Goal: Use online tool/utility: Utilize a website feature to perform a specific function

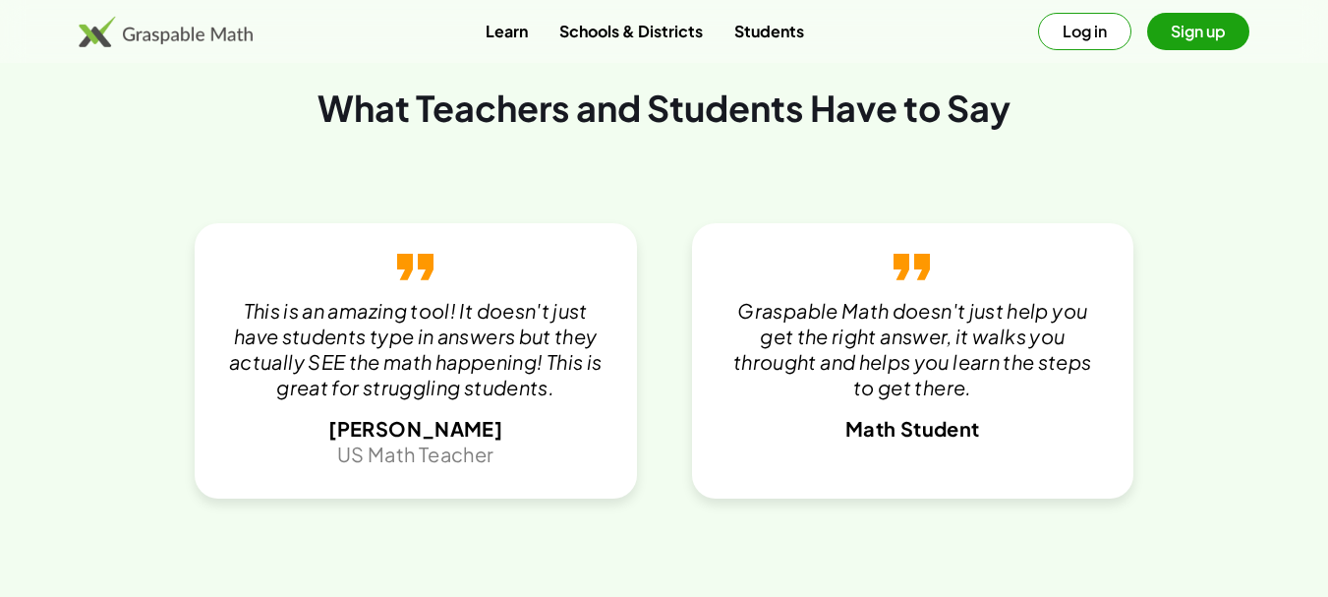
scroll to position [3915, 0]
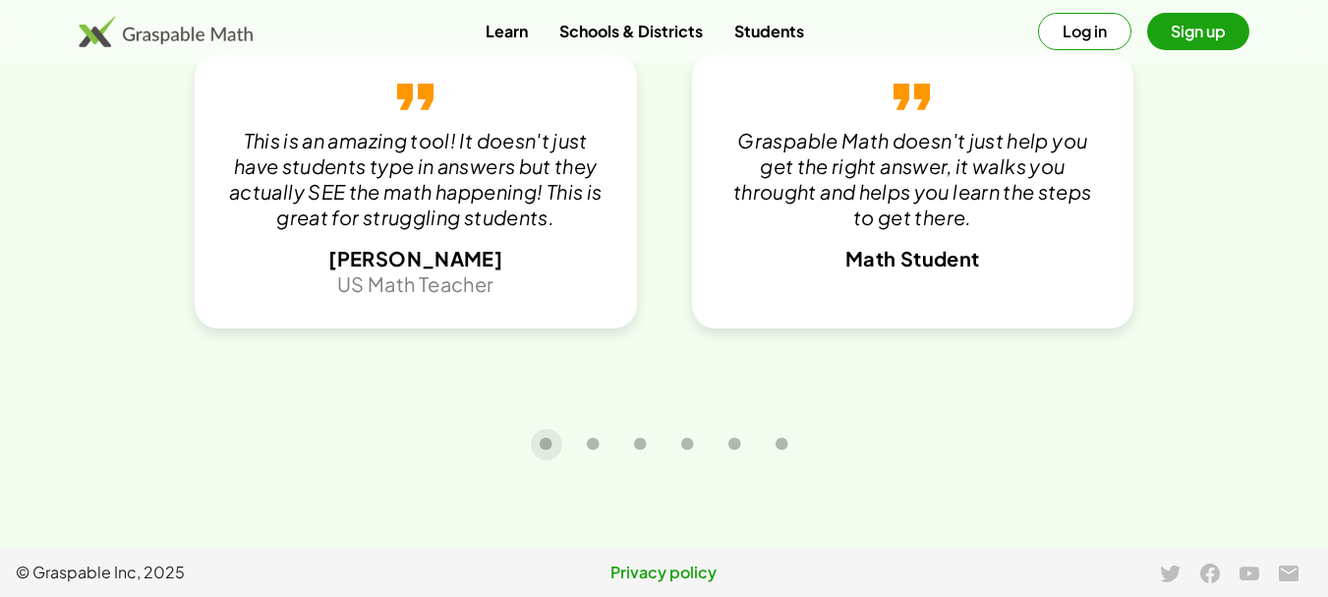
click at [1172, 24] on button "Sign up" at bounding box center [1198, 31] width 102 height 37
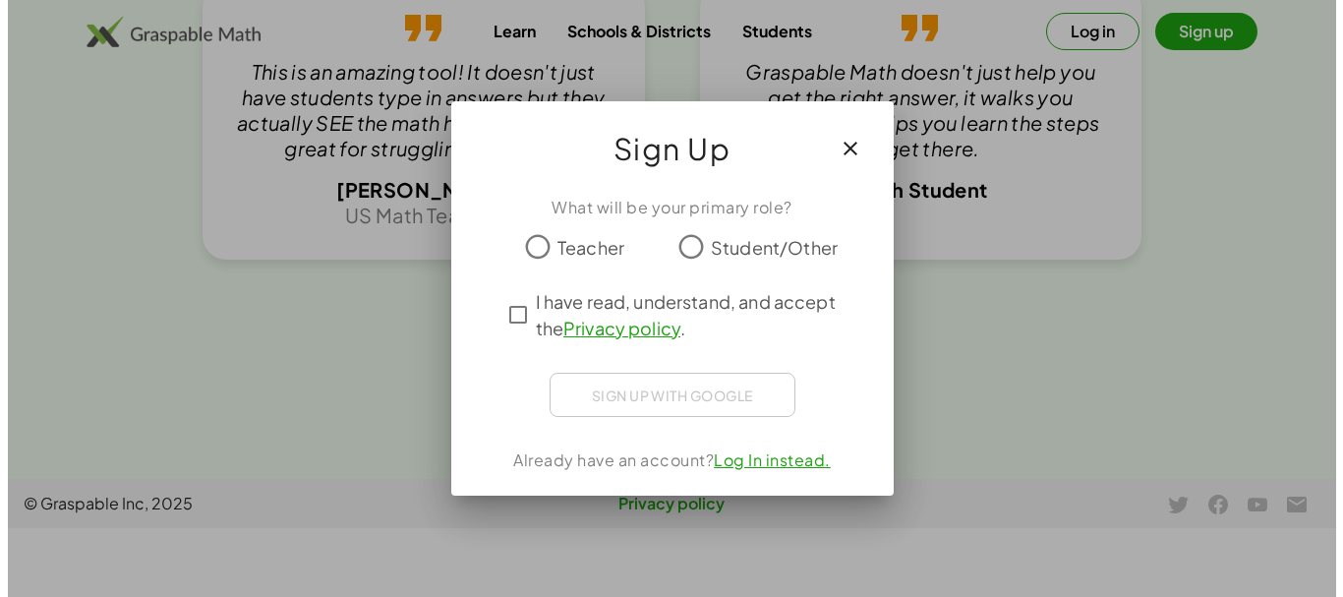
scroll to position [0, 0]
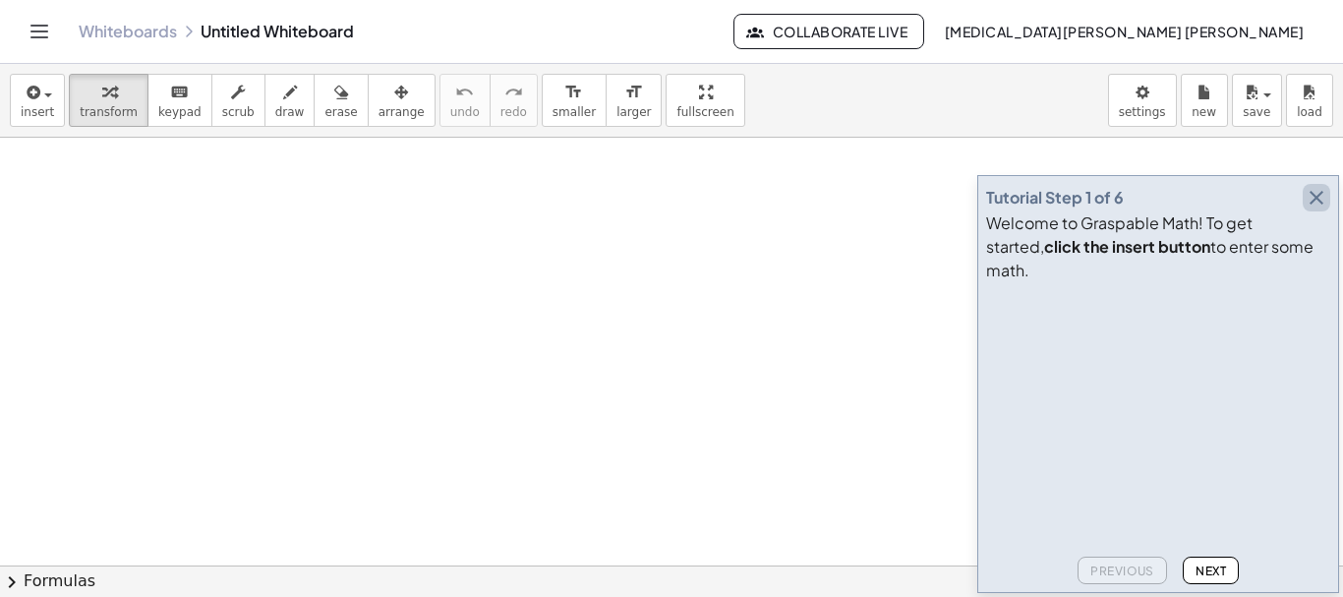
click at [1321, 209] on icon "button" at bounding box center [1316, 198] width 24 height 24
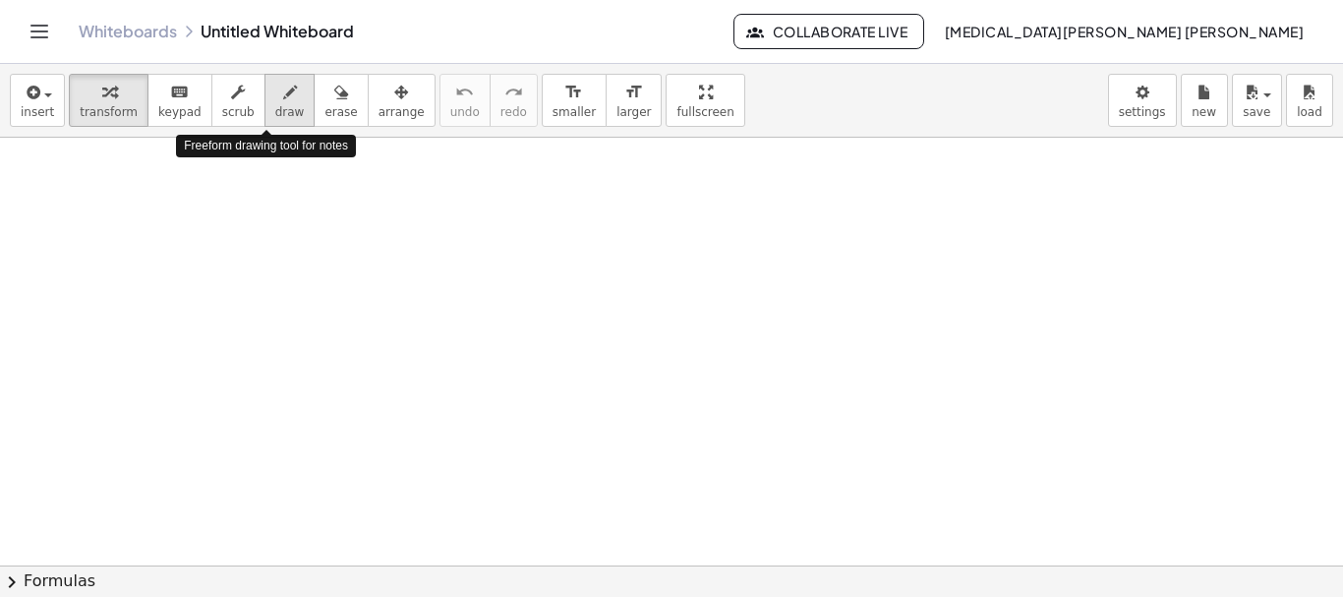
click at [264, 98] on button "draw" at bounding box center [289, 100] width 51 height 53
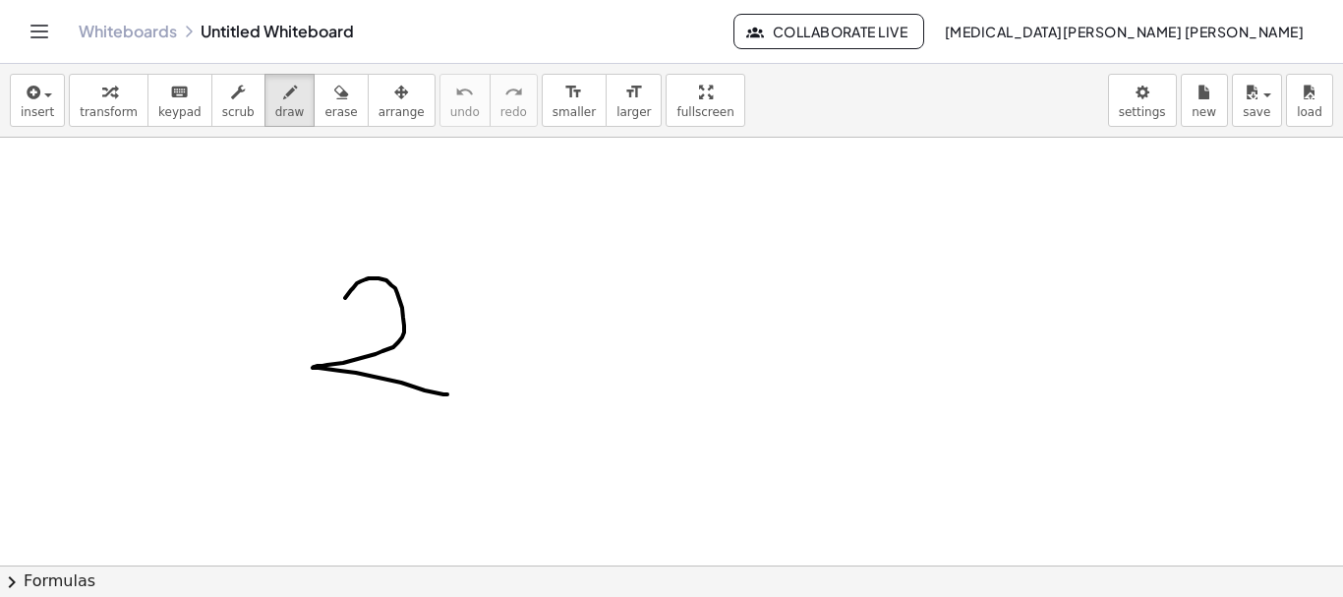
drag, startPoint x: 345, startPoint y: 298, endPoint x: 448, endPoint y: 395, distance: 141.9
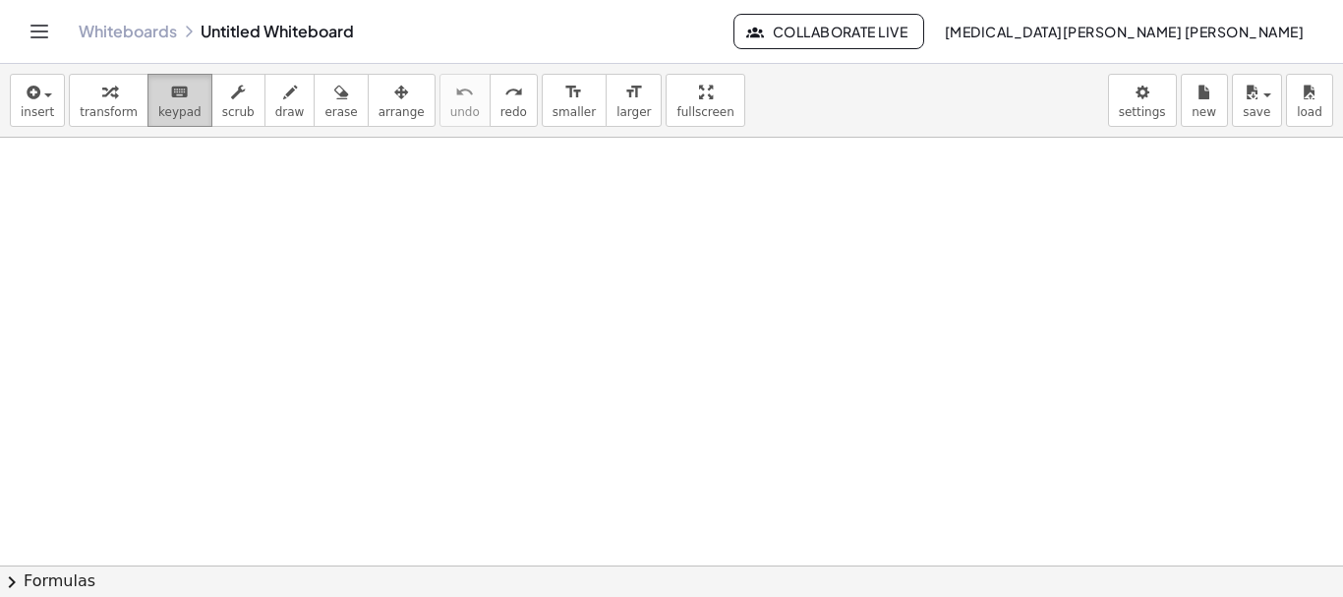
click at [158, 111] on span "keypad" at bounding box center [179, 112] width 43 height 14
drag, startPoint x: 162, startPoint y: 259, endPoint x: 265, endPoint y: 343, distance: 133.4
click at [158, 108] on span "keypad" at bounding box center [179, 112] width 43 height 14
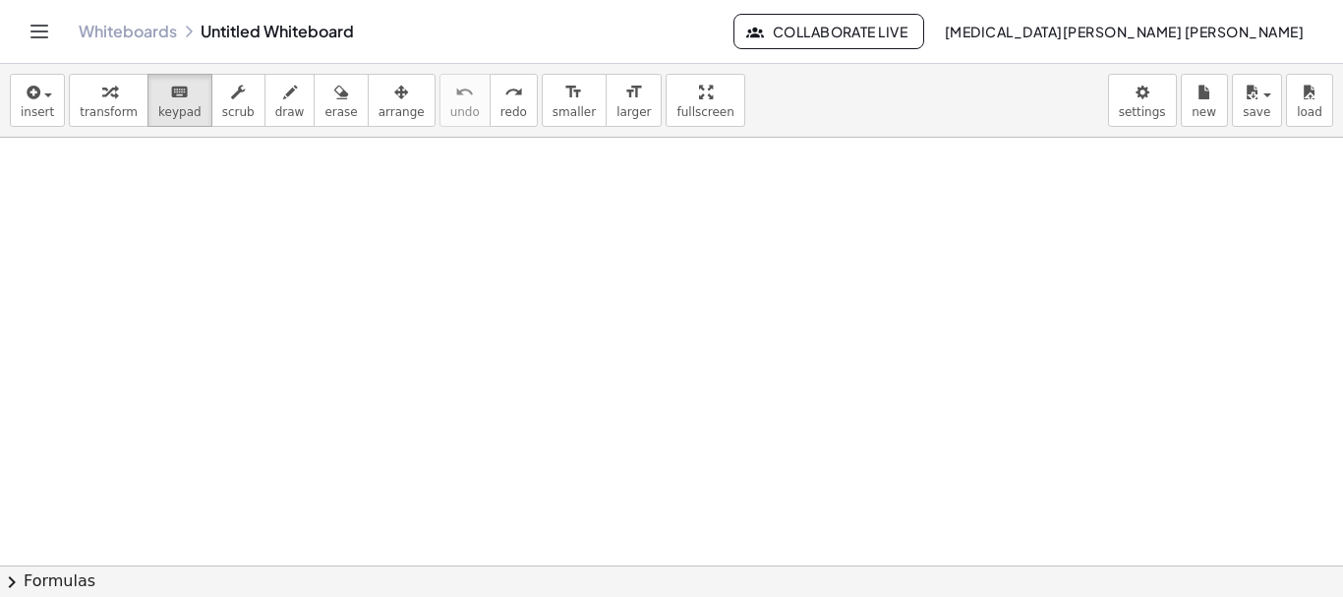
drag, startPoint x: 151, startPoint y: 226, endPoint x: 374, endPoint y: 376, distance: 268.3
click at [39, 117] on span "insert" at bounding box center [37, 112] width 33 height 14
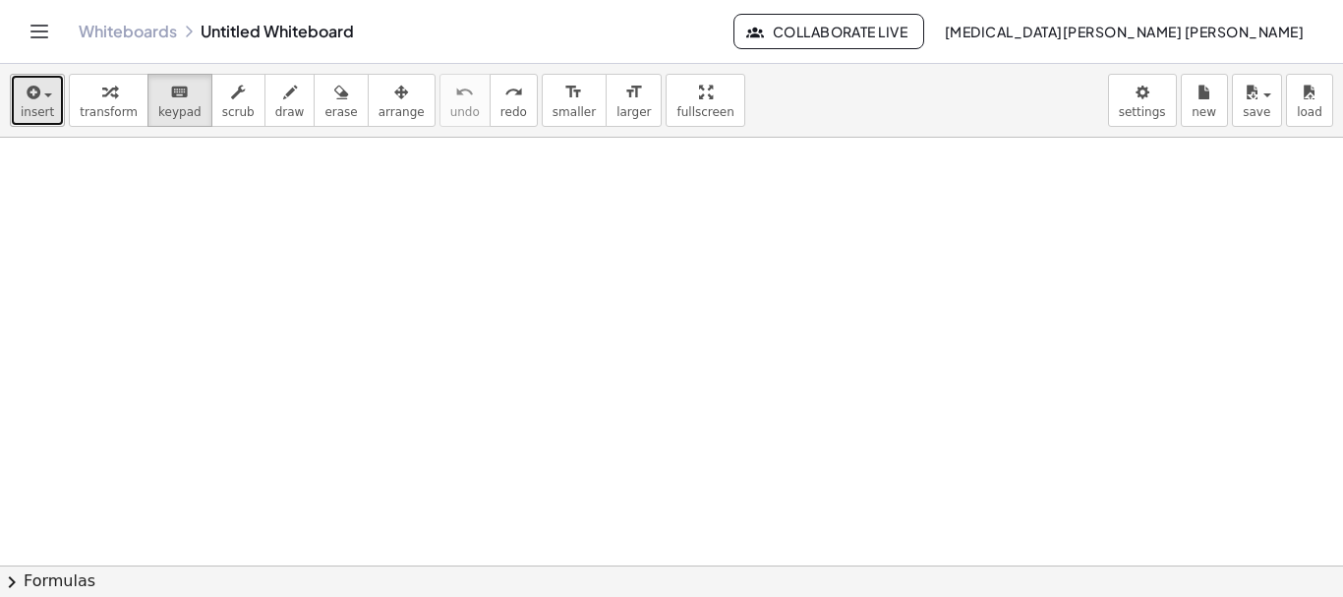
click at [47, 94] on span "button" at bounding box center [48, 95] width 8 height 4
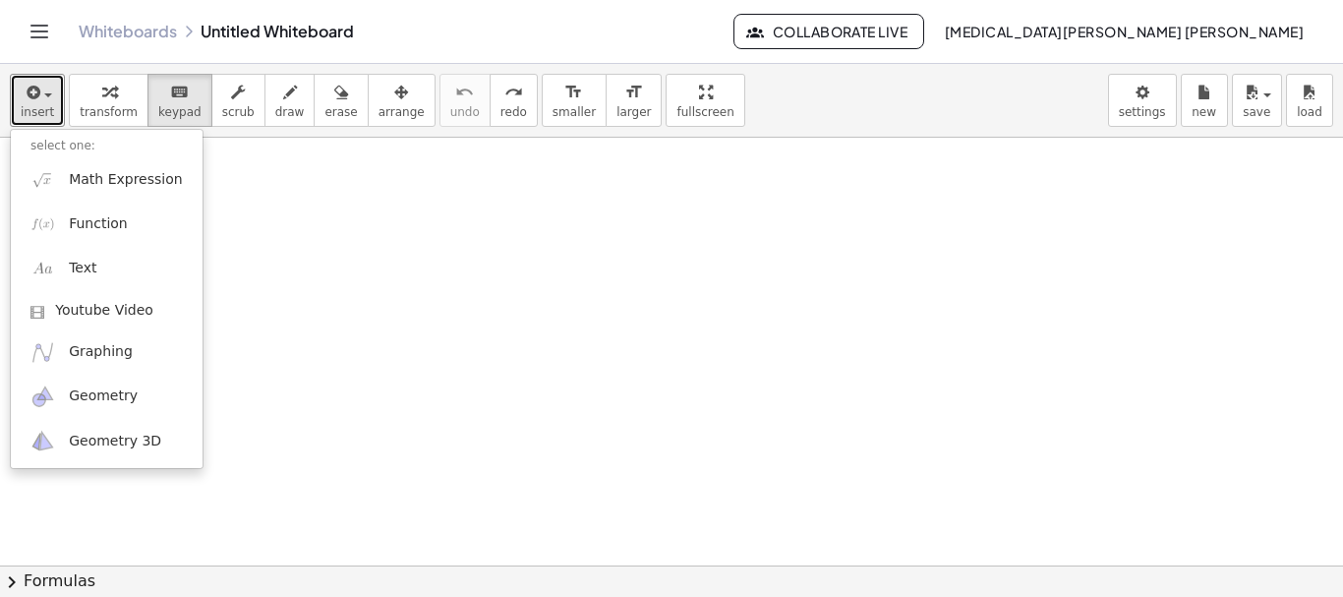
click at [507, 272] on div at bounding box center [671, 565] width 1343 height 855
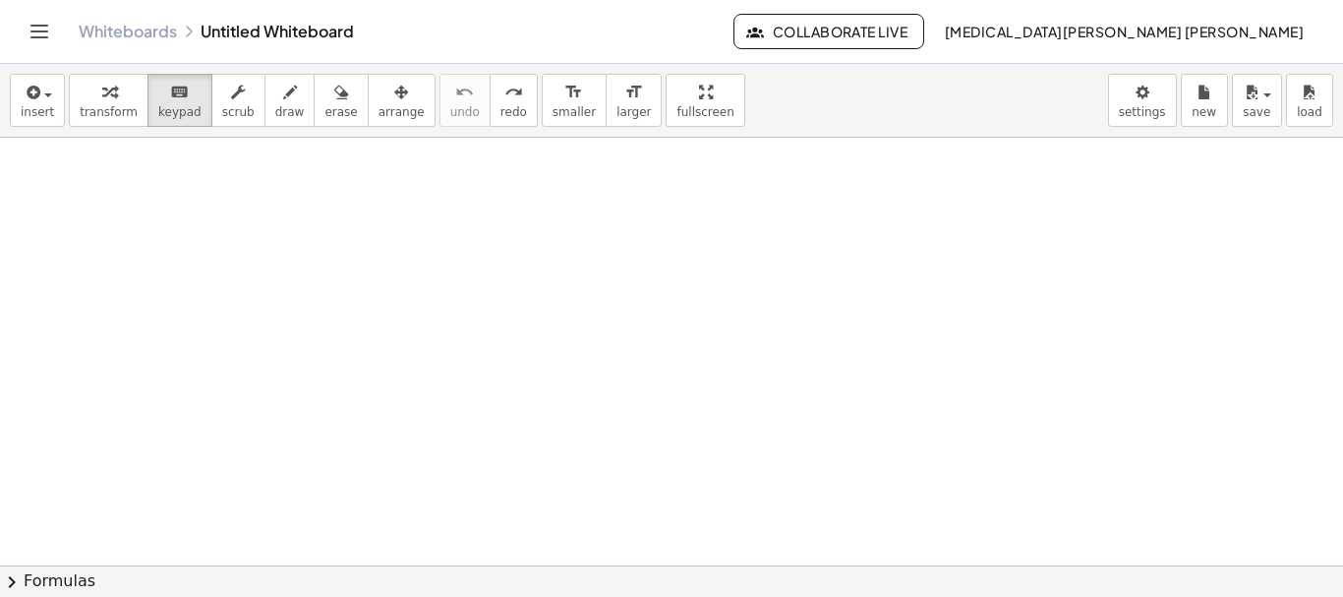
click at [344, 33] on div "Whiteboards Untitled Whiteboard" at bounding box center [406, 32] width 655 height 20
click at [256, 32] on div "Whiteboards Untitled Whiteboard" at bounding box center [406, 32] width 655 height 20
click at [216, 28] on div "Whiteboards Untitled Whiteboard" at bounding box center [406, 32] width 655 height 20
